Goal: Task Accomplishment & Management: Manage account settings

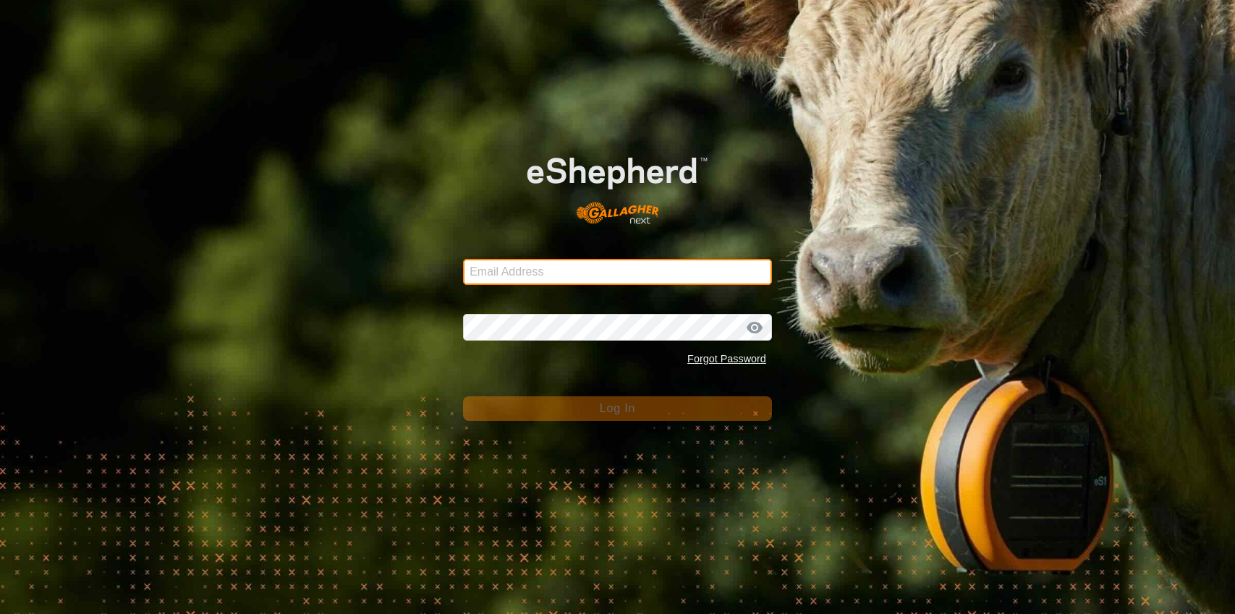
click at [556, 274] on input "Email Address" at bounding box center [617, 272] width 309 height 26
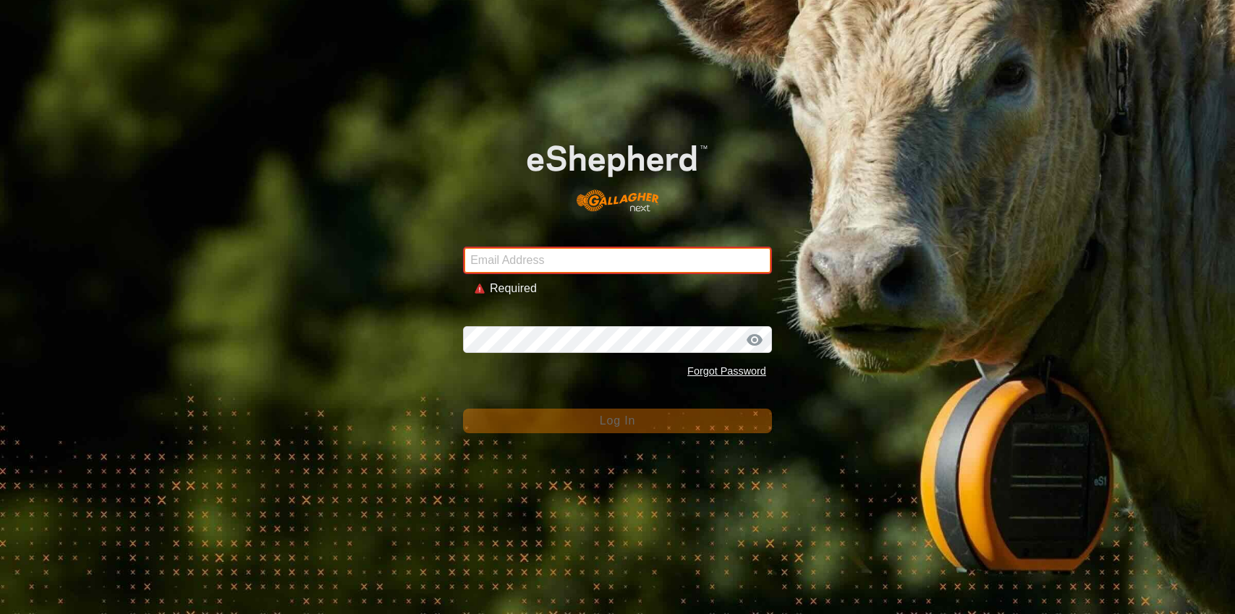
type input "stewart.farms24@gmail.com"
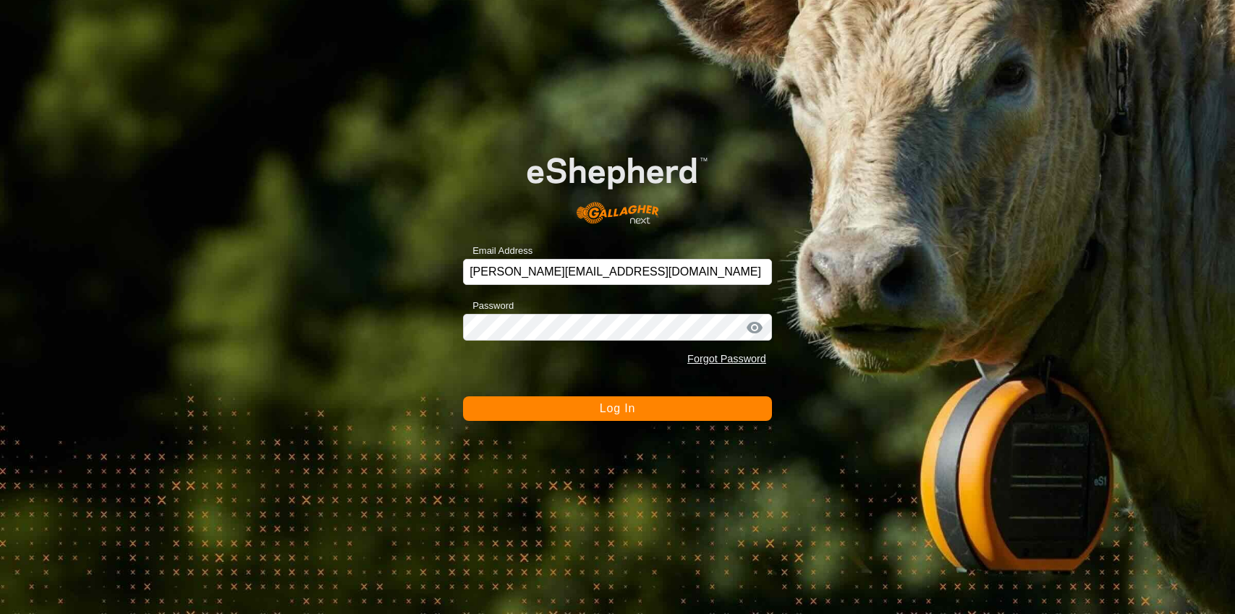
click at [595, 411] on button "Log In" at bounding box center [617, 408] width 309 height 25
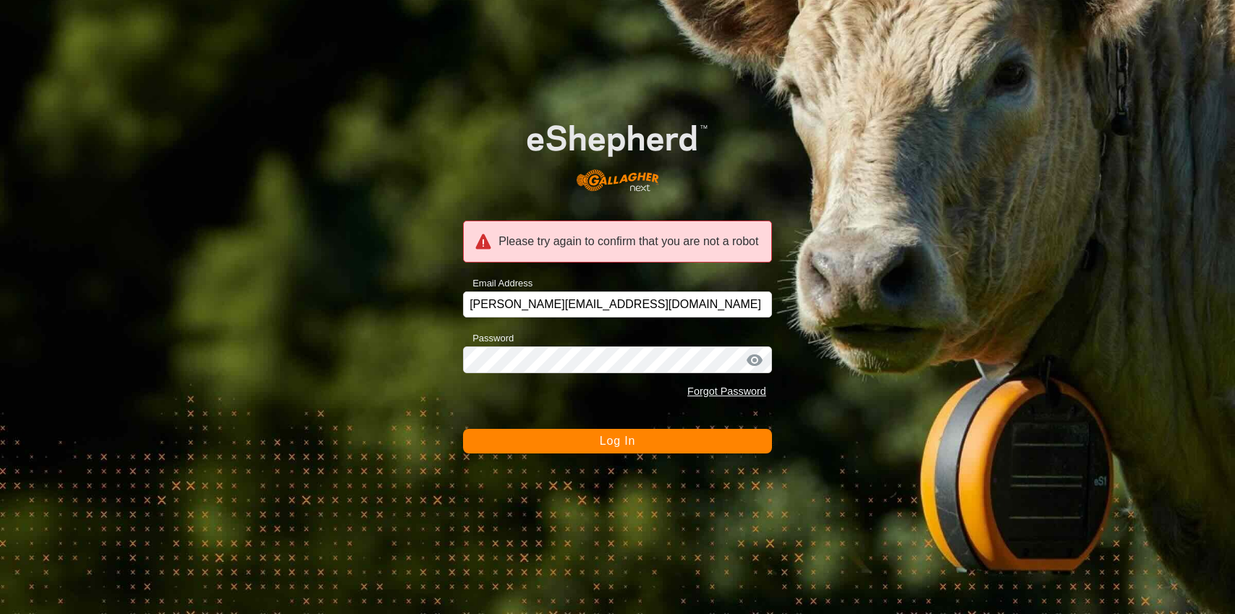
click at [639, 430] on button "Log In" at bounding box center [617, 441] width 309 height 25
click at [629, 447] on button "Log In" at bounding box center [617, 441] width 309 height 25
click at [629, 447] on span "Log In" at bounding box center [617, 441] width 35 height 12
click at [630, 444] on span "Log In" at bounding box center [617, 441] width 35 height 12
click at [631, 442] on span "Log In" at bounding box center [617, 441] width 35 height 12
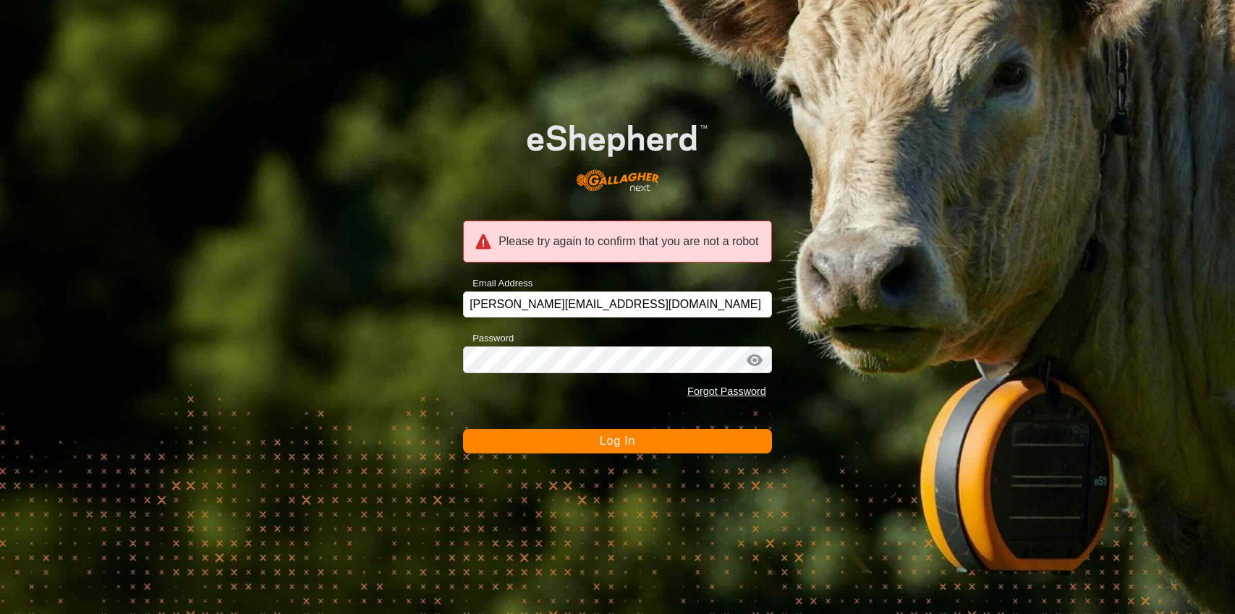
click at [631, 442] on span "Log In" at bounding box center [617, 441] width 35 height 12
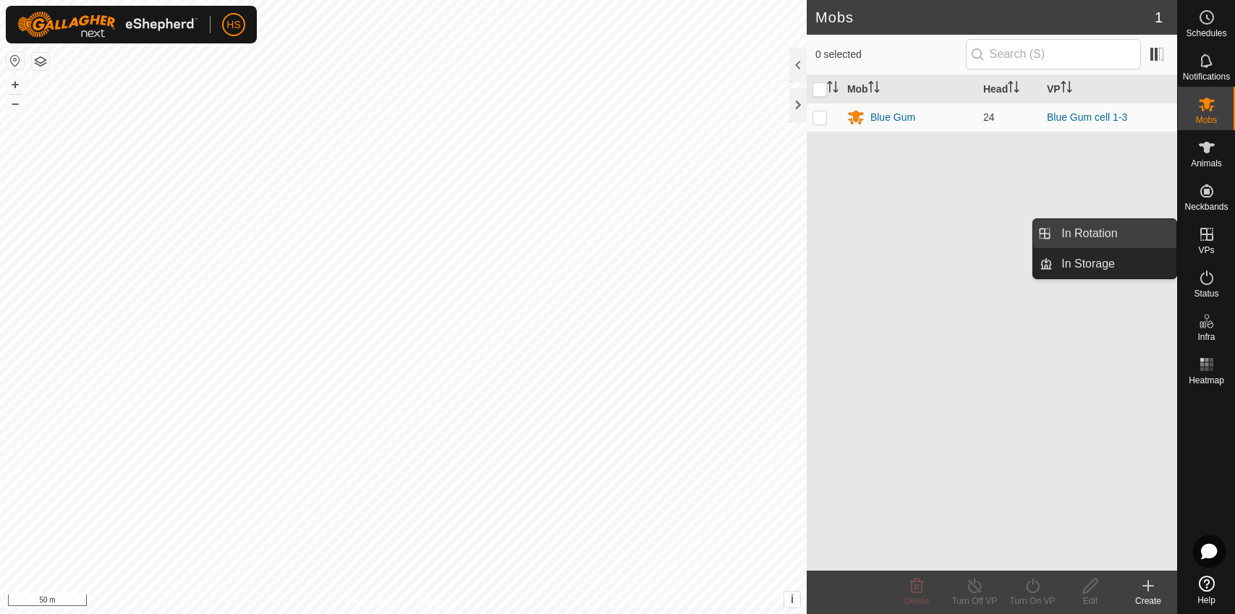
click at [1144, 239] on link "In Rotation" at bounding box center [1114, 233] width 124 height 29
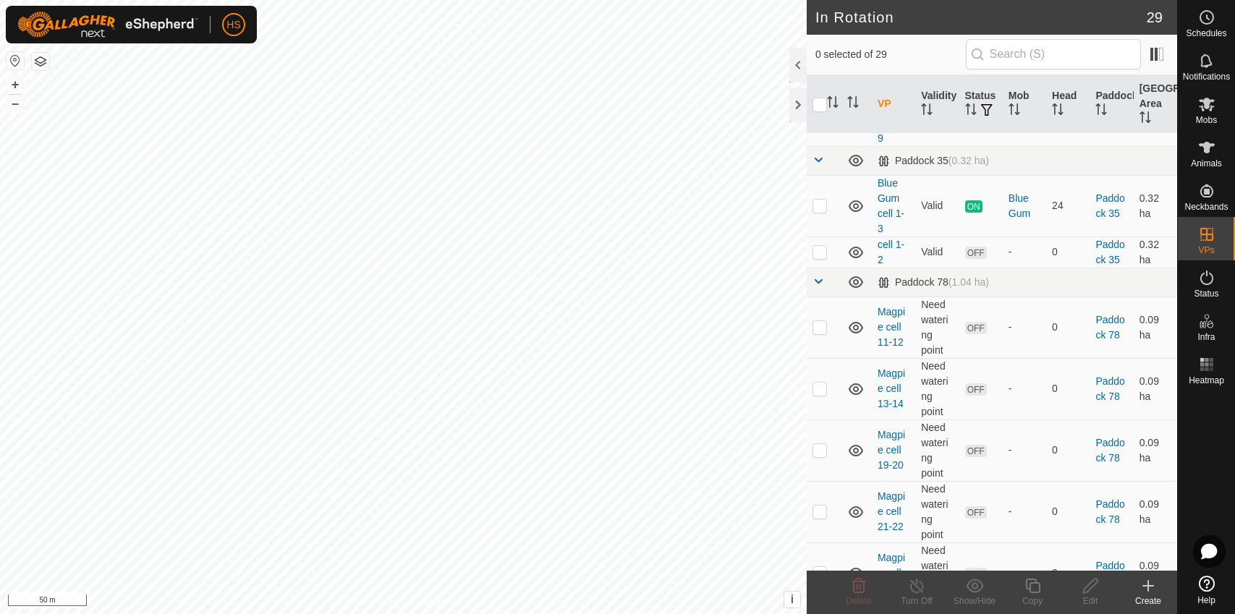
scroll to position [167, 0]
click at [825, 259] on td at bounding box center [824, 252] width 35 height 31
click at [974, 589] on icon at bounding box center [974, 586] width 17 height 14
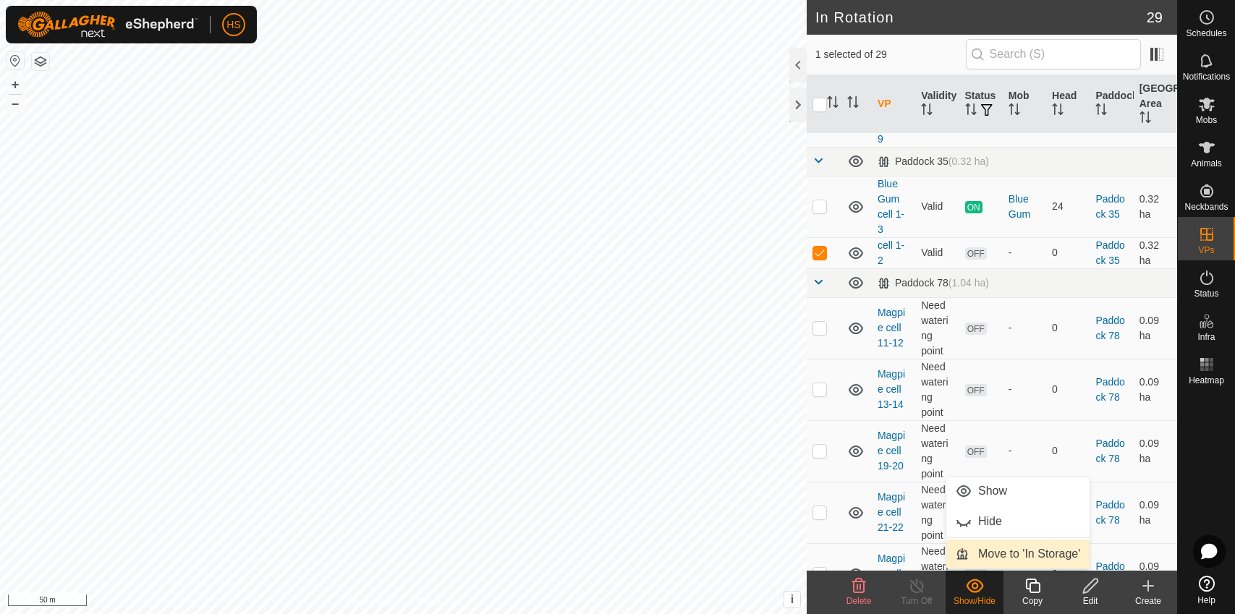
click at [1025, 552] on link "Move to 'In Storage'" at bounding box center [1017, 554] width 143 height 29
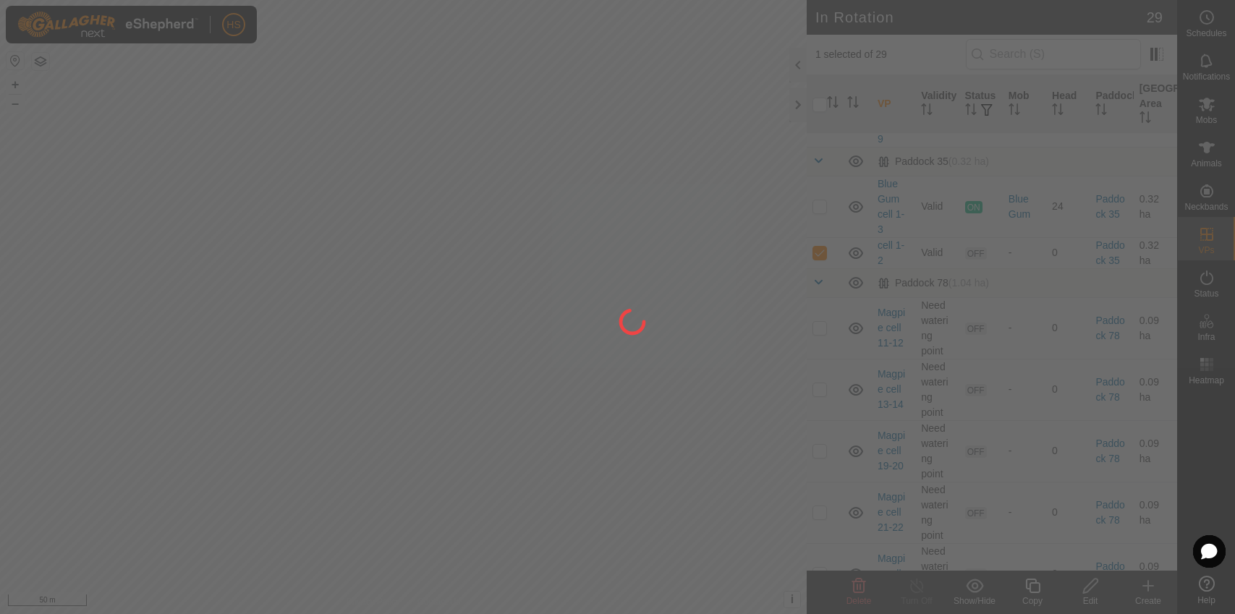
checkbox input "false"
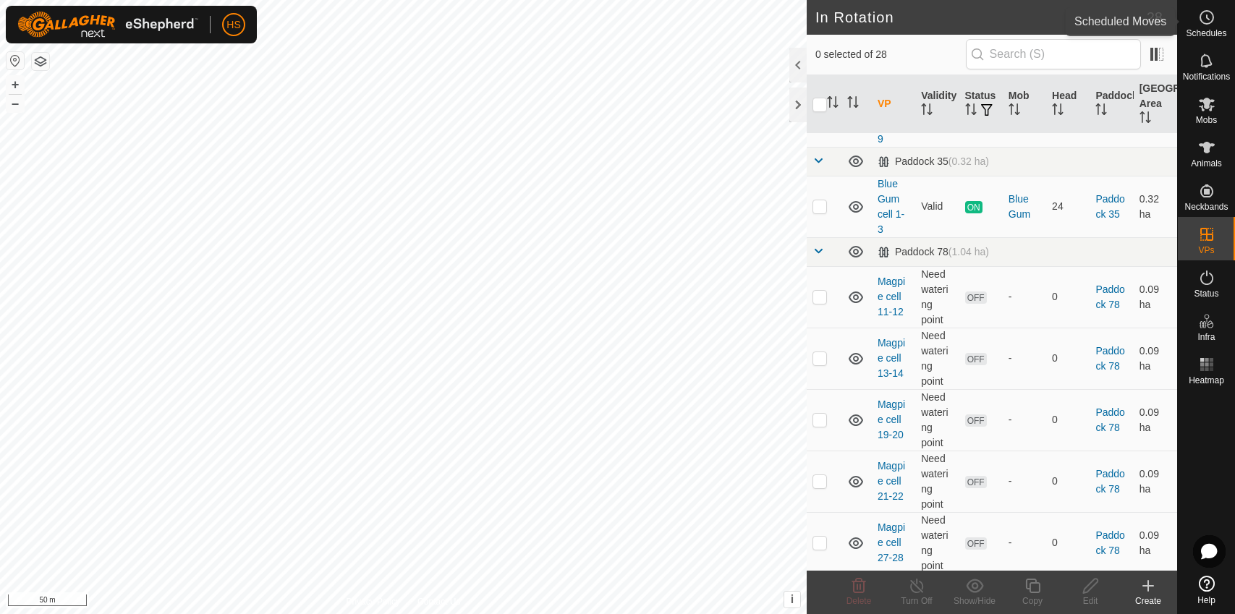
click at [1209, 29] on span "Schedules" at bounding box center [1206, 33] width 41 height 9
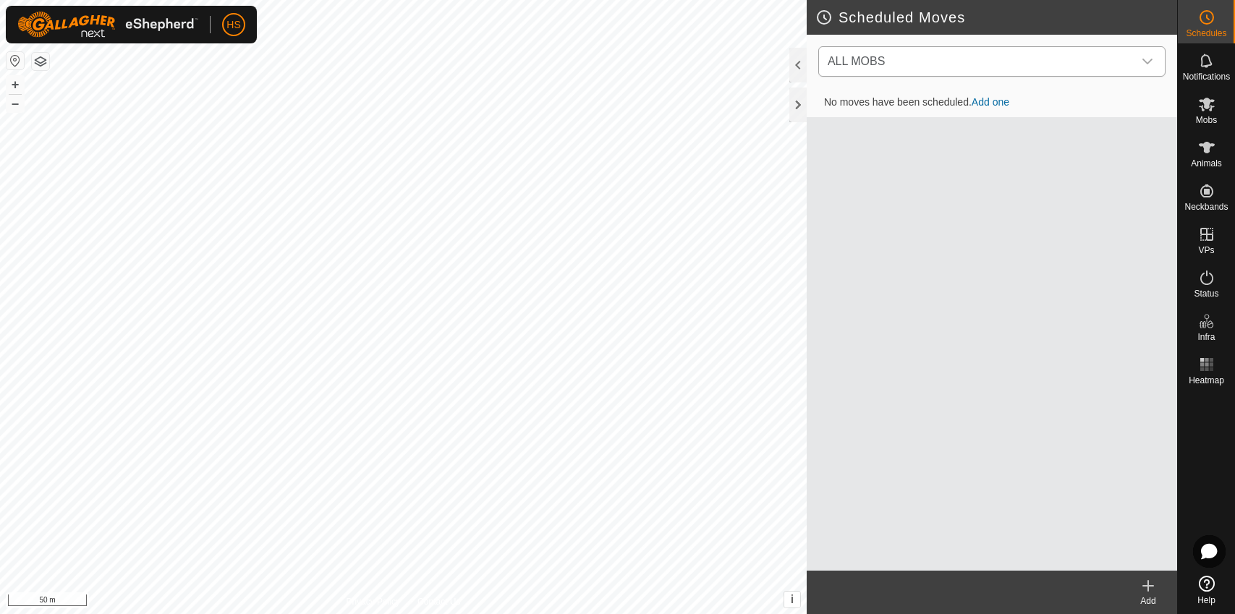
click at [984, 60] on span "ALL MOBS" at bounding box center [977, 61] width 311 height 29
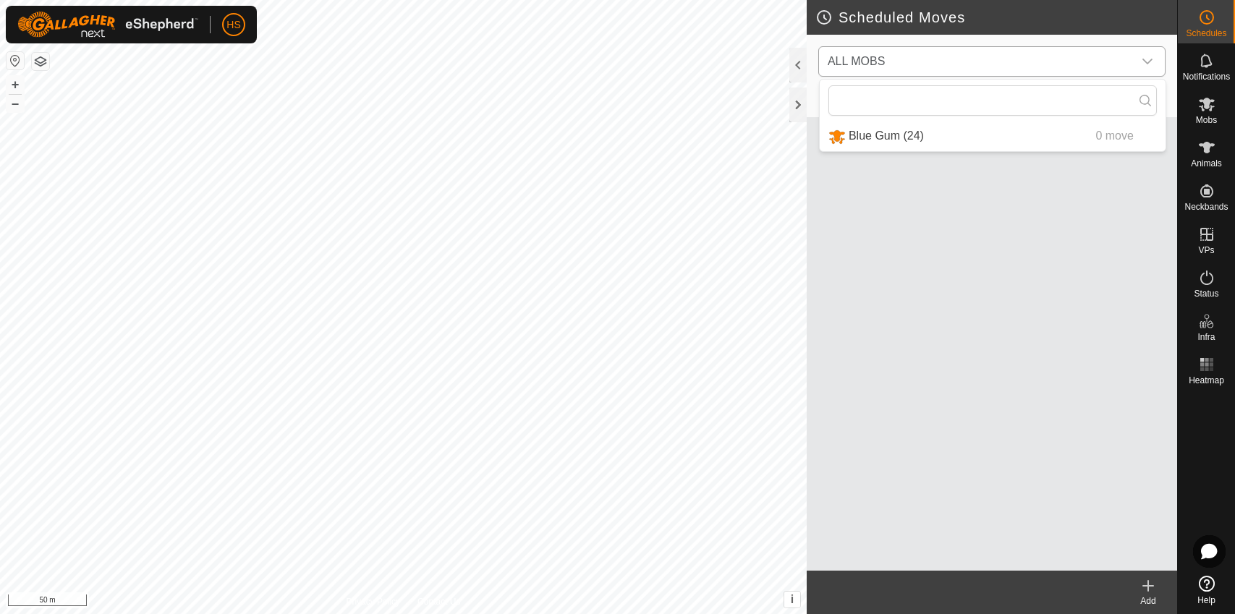
click at [946, 142] on li "Blue Gum (24) 0 move" at bounding box center [993, 137] width 346 height 30
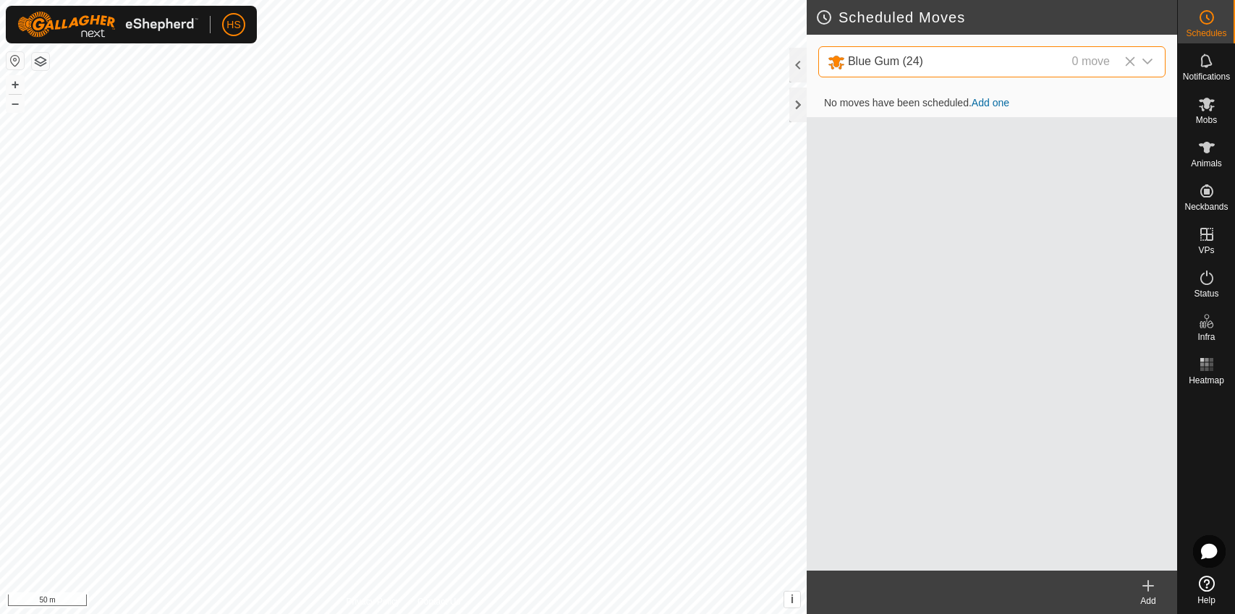
click at [988, 103] on link "Add one" at bounding box center [990, 103] width 38 height 12
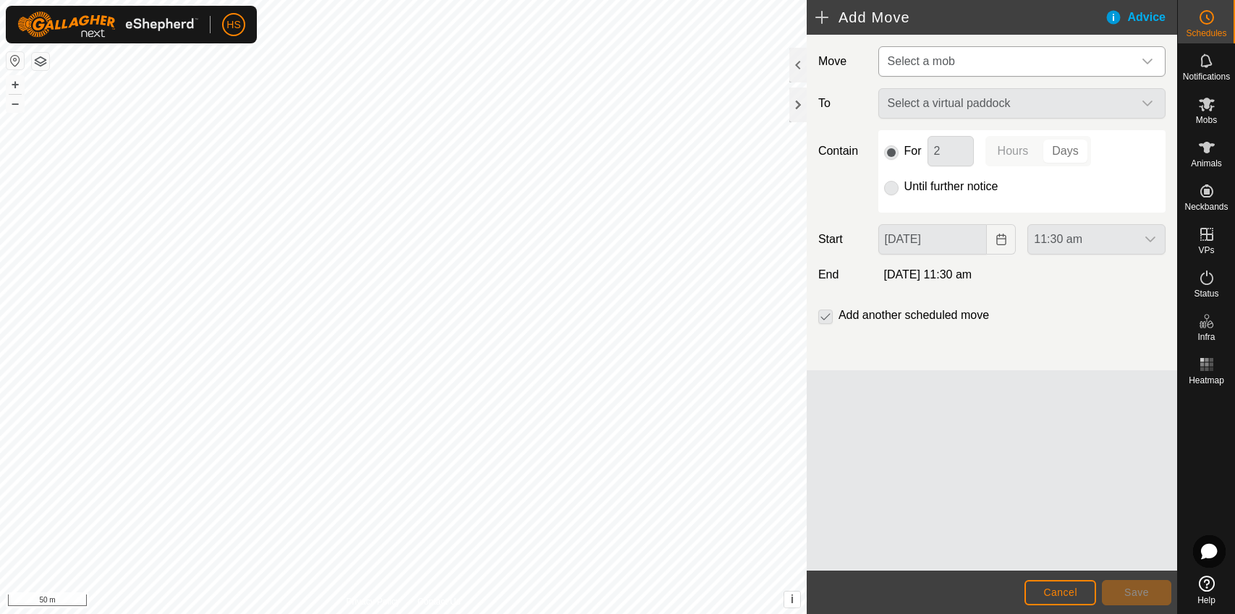
click at [944, 69] on span "Select a mob" at bounding box center [1007, 61] width 251 height 29
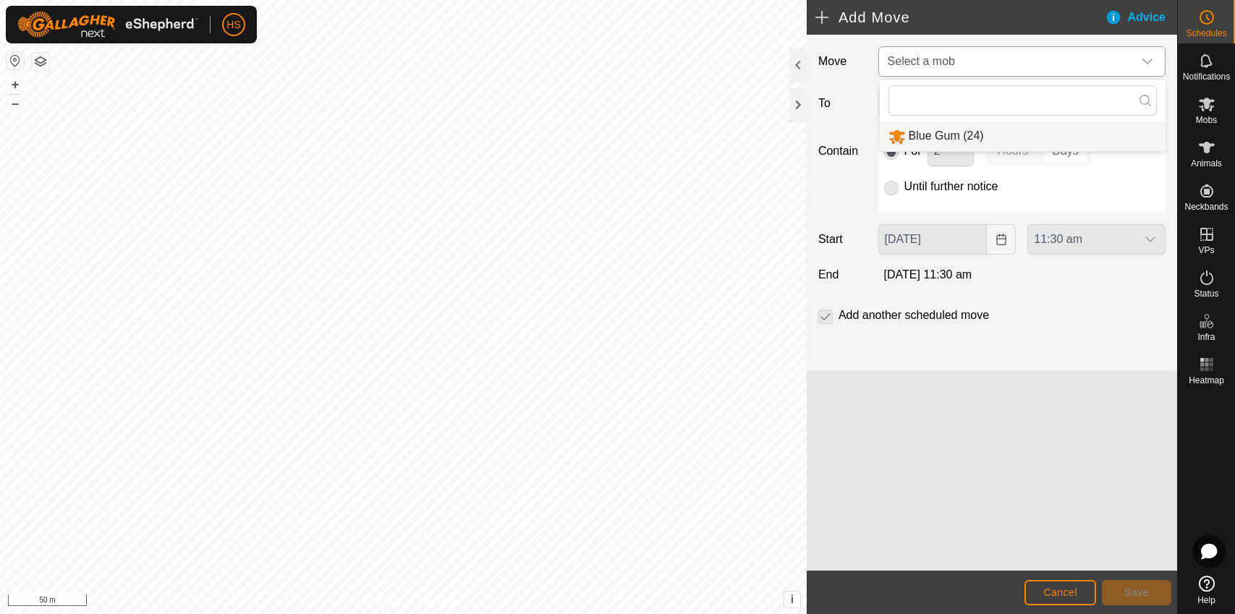
click at [955, 138] on li "Blue Gum (24)" at bounding box center [1023, 137] width 286 height 30
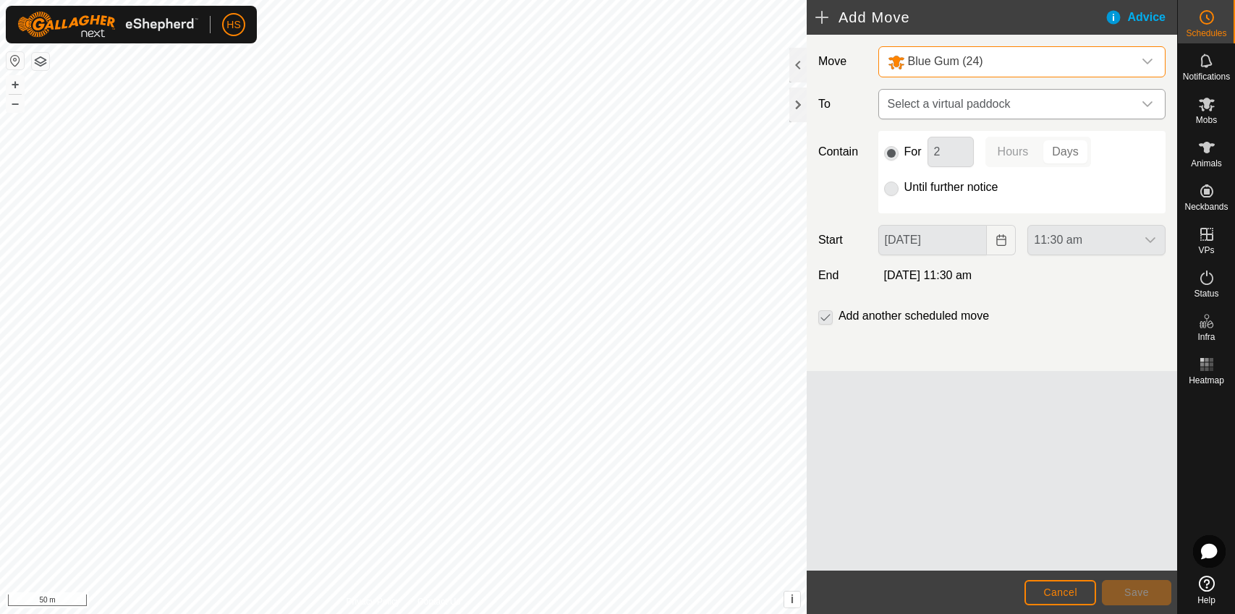
click at [952, 105] on span "Select a virtual paddock" at bounding box center [1007, 104] width 251 height 29
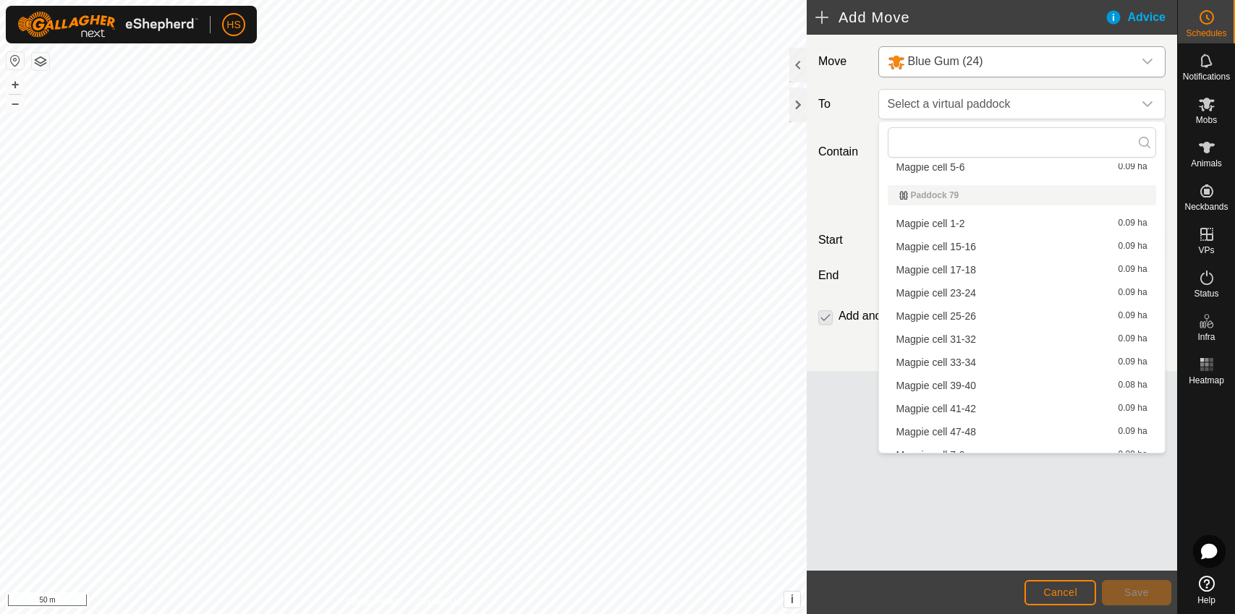
scroll to position [557, 0]
click at [966, 443] on li "Blue Gum cell 4-6 0.22 ha" at bounding box center [1022, 442] width 268 height 22
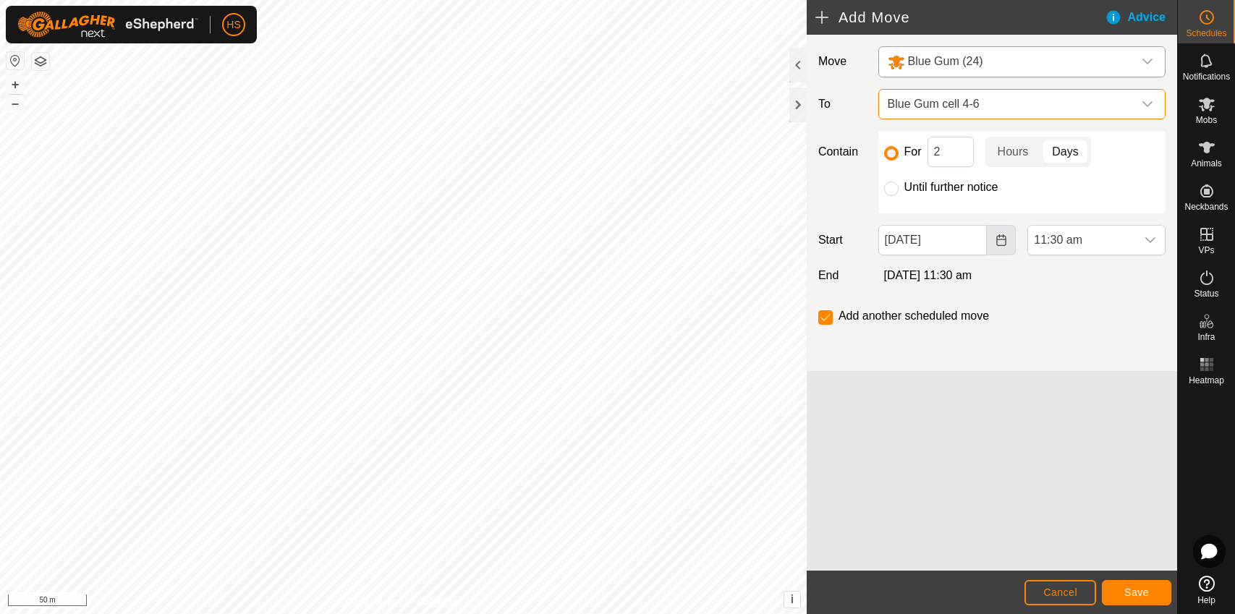
click at [989, 248] on button "Choose Date" at bounding box center [1001, 240] width 29 height 30
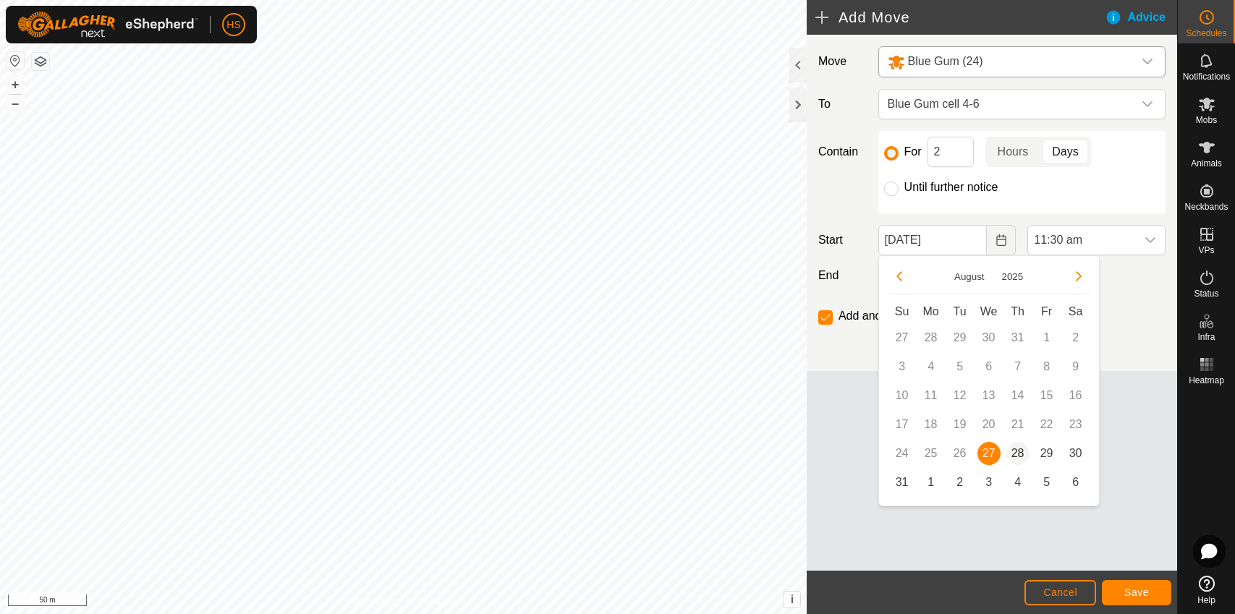
click at [1017, 454] on span "28" at bounding box center [1017, 453] width 23 height 23
type input "[DATE]"
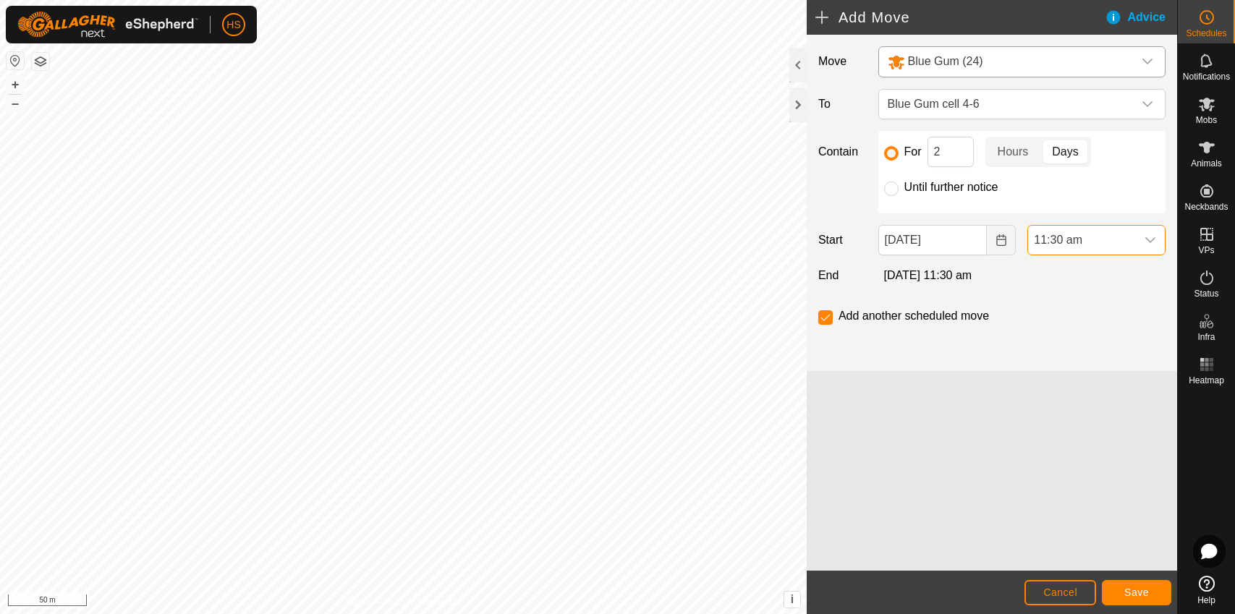
click at [1071, 231] on span "11:30 am" at bounding box center [1082, 240] width 108 height 29
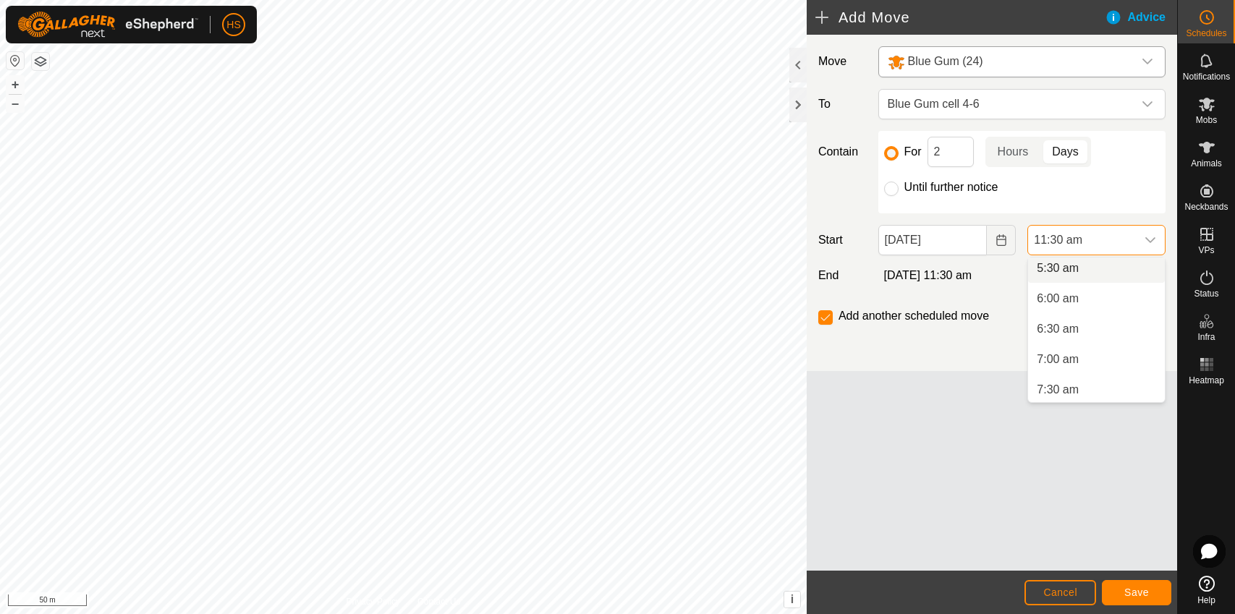
scroll to position [344, 0]
click at [1077, 349] on li "7:00 am" at bounding box center [1096, 353] width 137 height 29
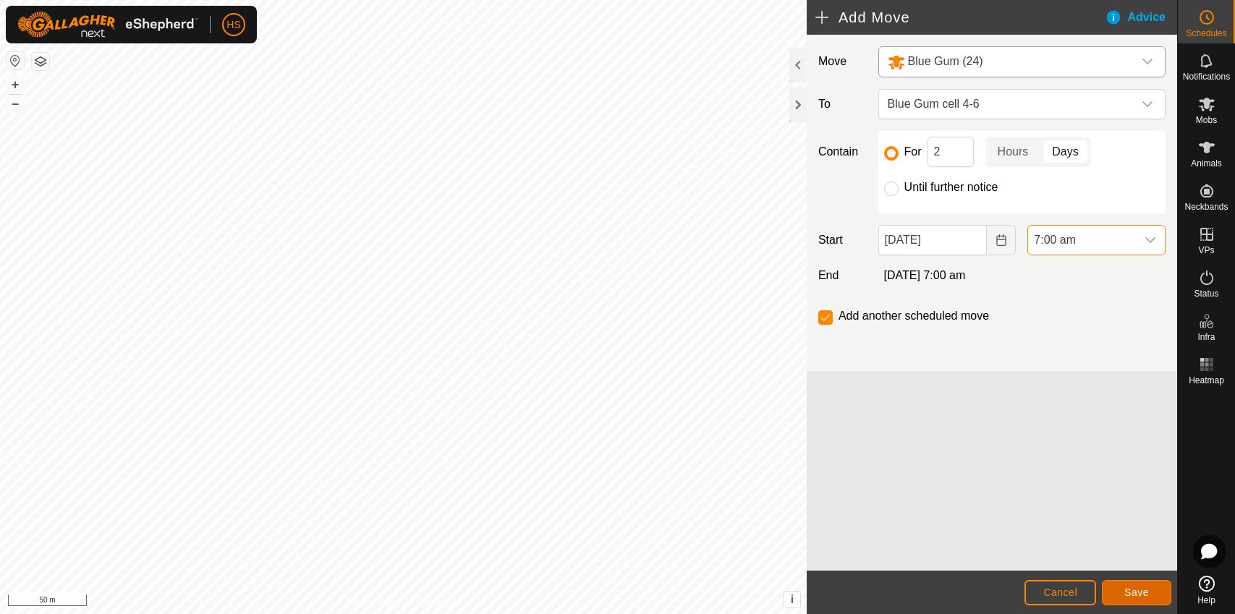
click at [1144, 594] on span "Save" at bounding box center [1136, 593] width 25 height 12
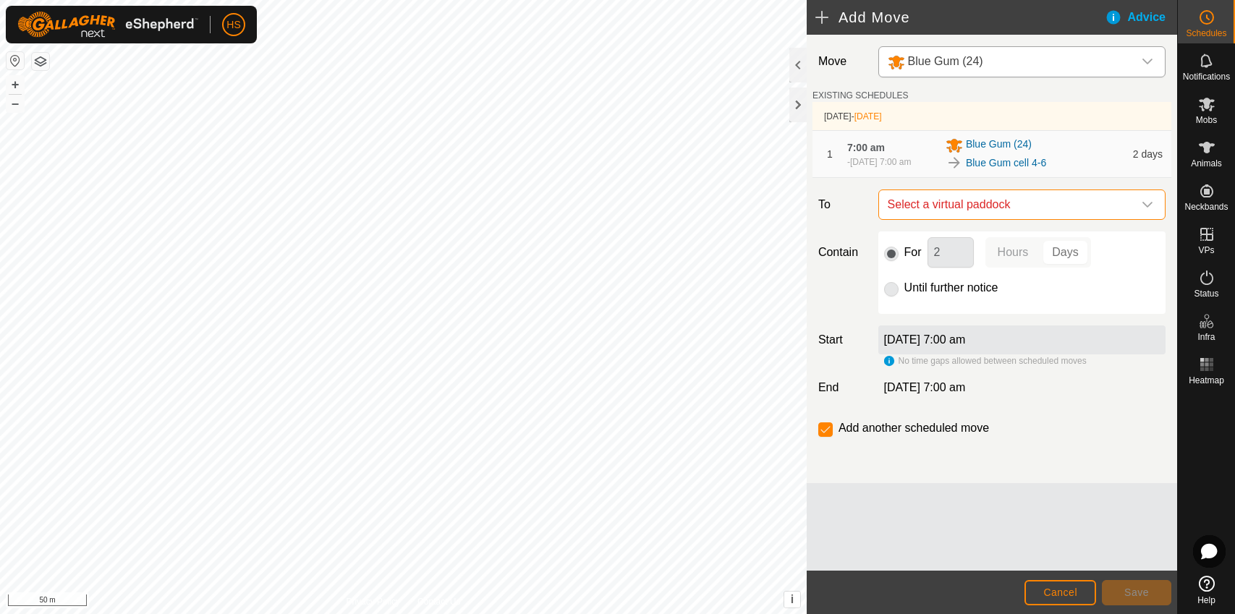
click at [1005, 212] on span "Select a virtual paddock" at bounding box center [1007, 204] width 251 height 29
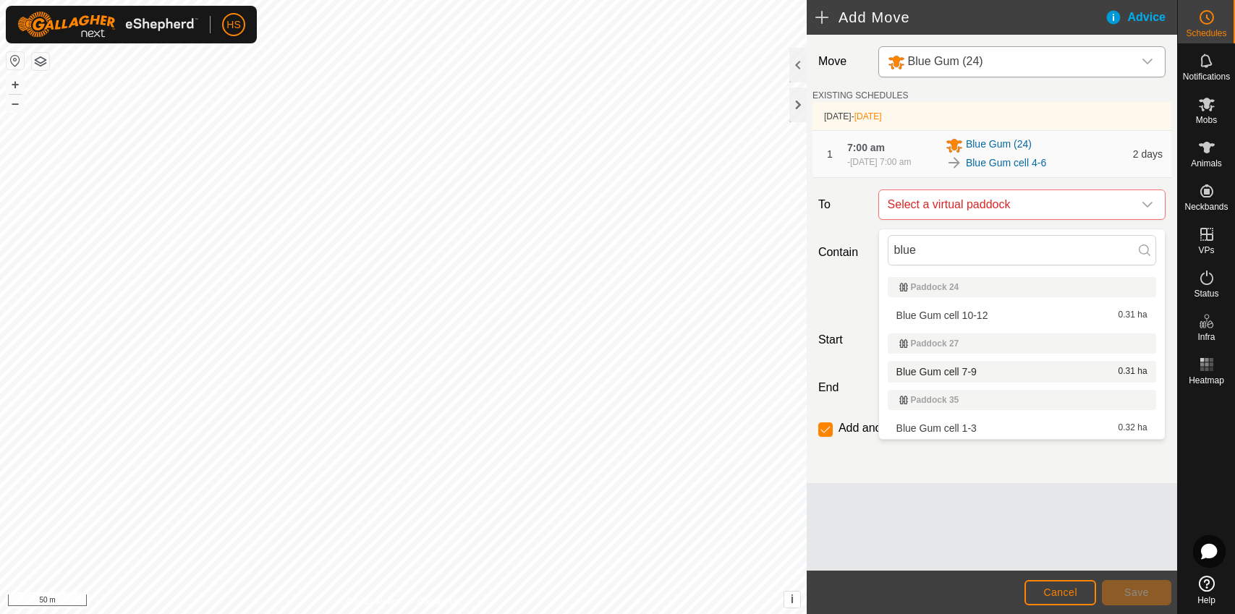
type input "blue"
click at [989, 374] on li "Blue Gum cell 7-9 0.31 ha" at bounding box center [1022, 372] width 268 height 22
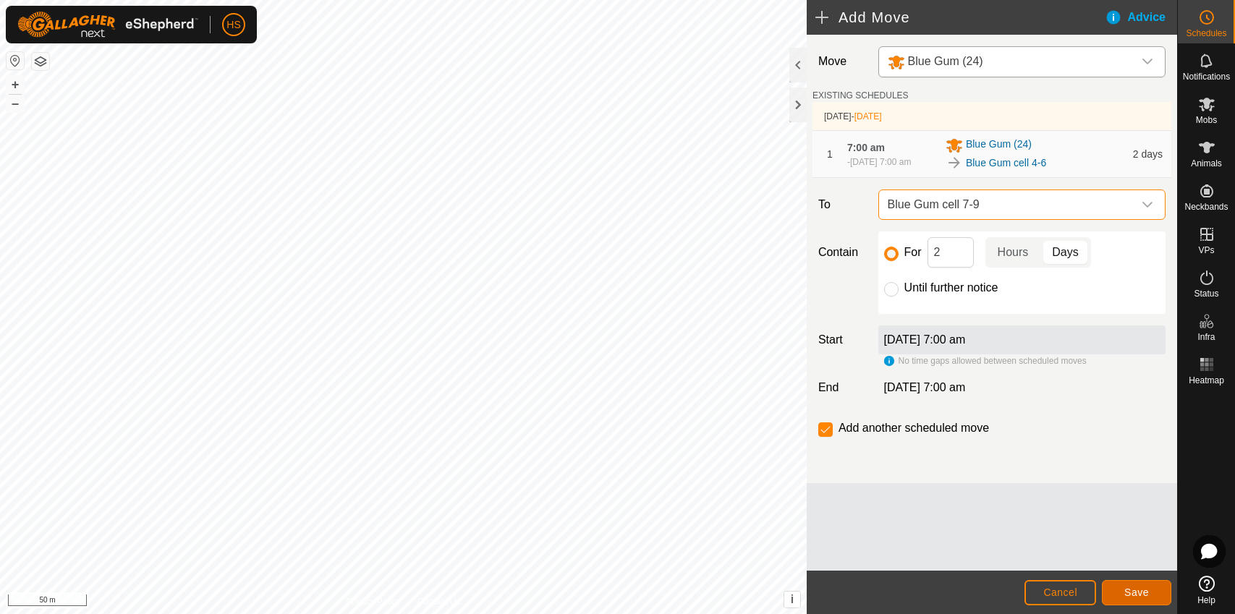
click at [1126, 591] on span "Save" at bounding box center [1136, 593] width 25 height 12
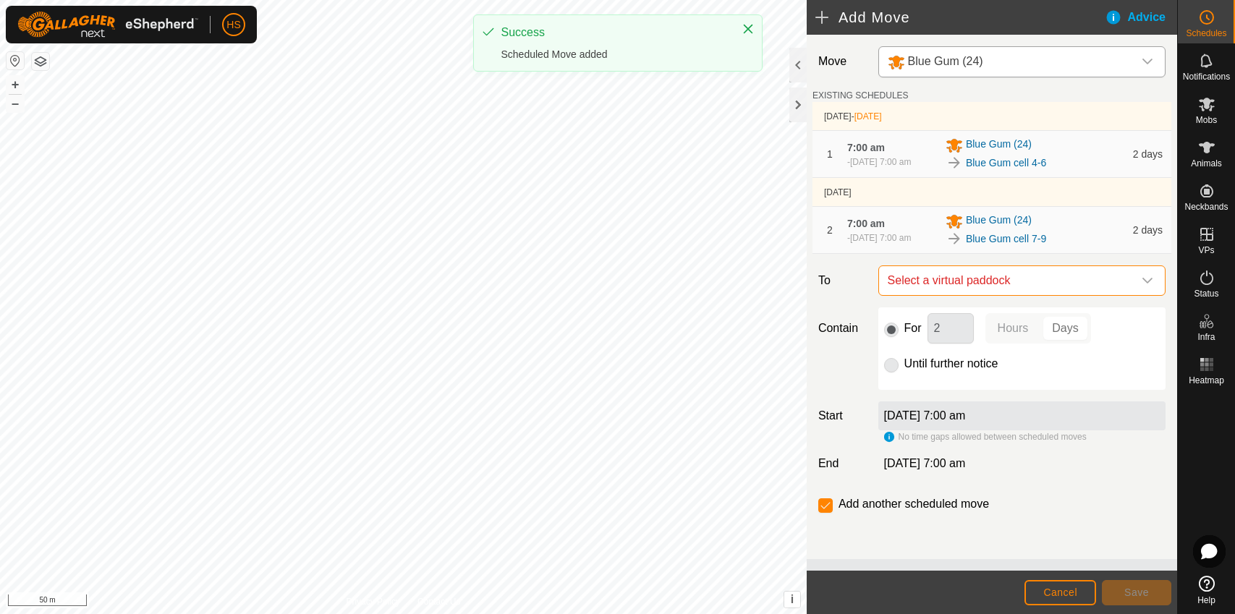
click at [969, 295] on span "Select a virtual paddock" at bounding box center [1007, 280] width 251 height 29
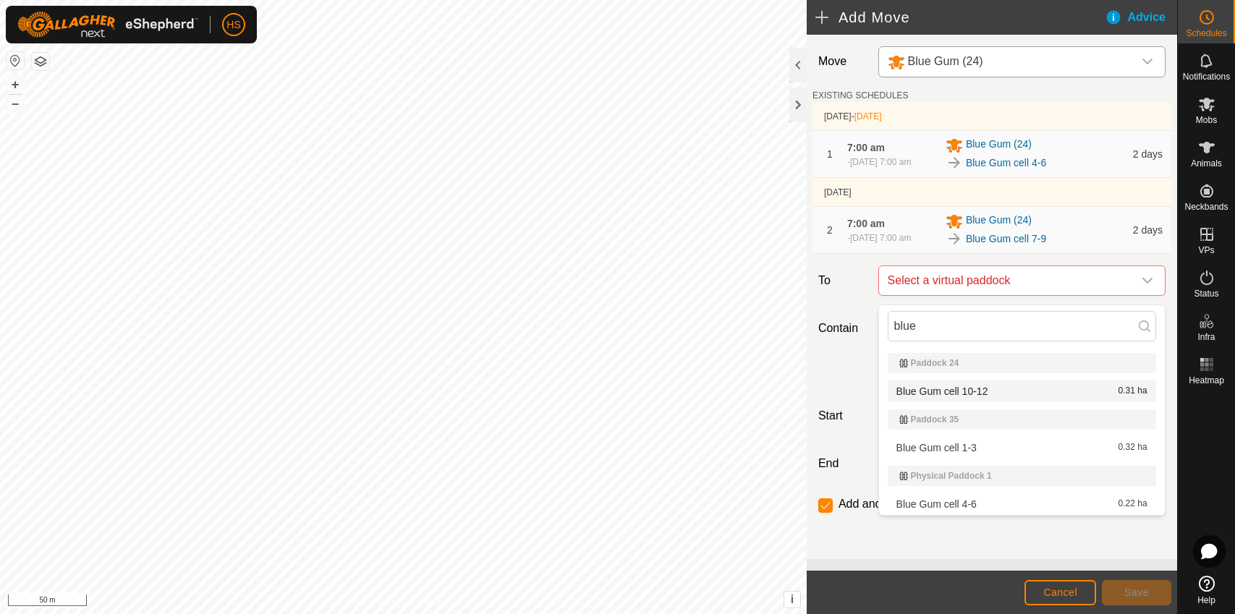
type input "blue"
click at [971, 388] on li "Blue Gum cell 10-12 0.31 ha" at bounding box center [1022, 391] width 268 height 22
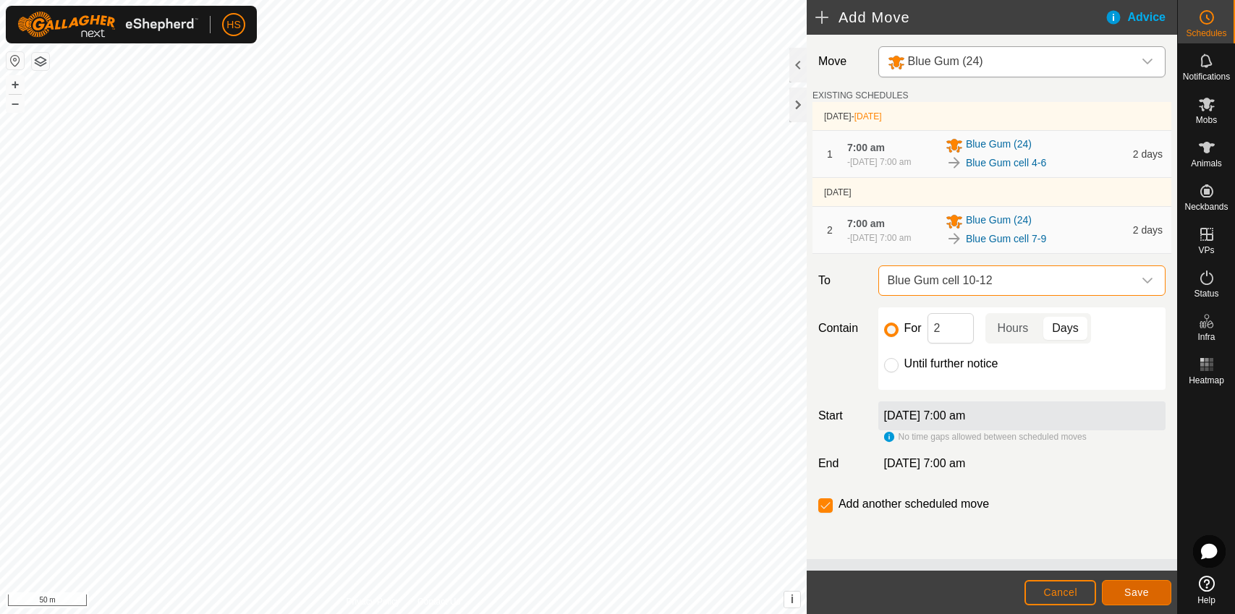
click at [1121, 585] on button "Save" at bounding box center [1136, 592] width 69 height 25
